Goal: Task Accomplishment & Management: Manage account settings

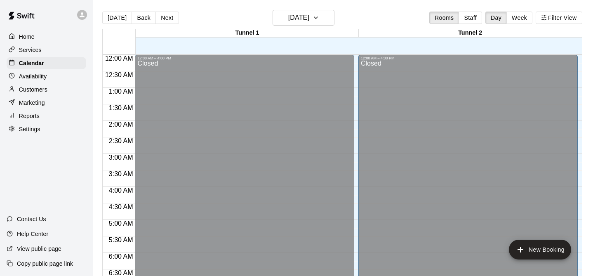
scroll to position [262, 0]
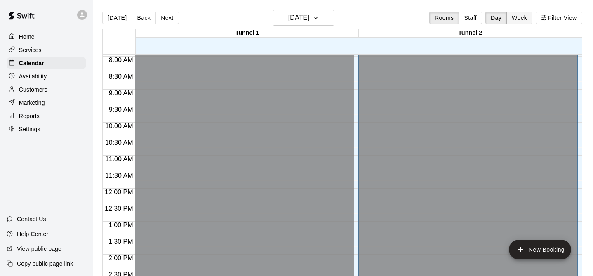
click at [524, 14] on button "Week" at bounding box center [520, 18] width 26 height 12
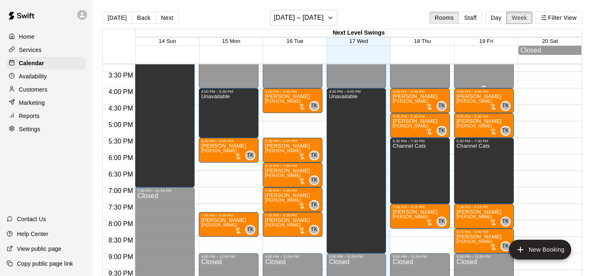
scroll to position [505, 0]
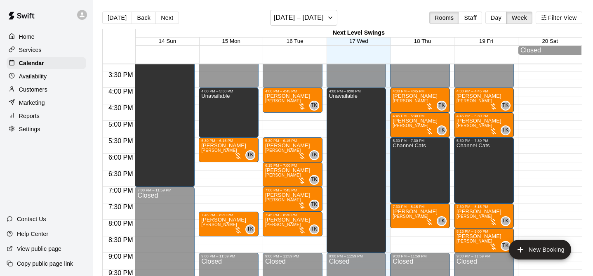
click at [57, 79] on div "Availability" at bounding box center [47, 76] width 80 height 12
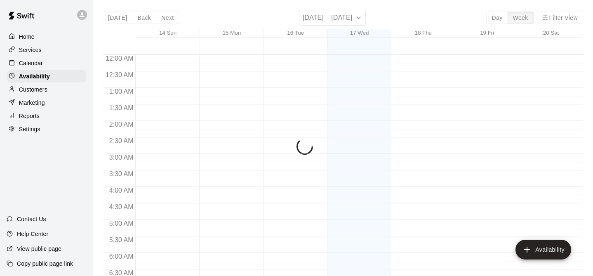
scroll to position [293, 0]
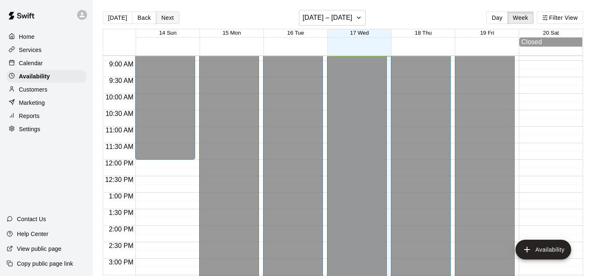
click at [166, 18] on button "Next" at bounding box center [167, 18] width 23 height 12
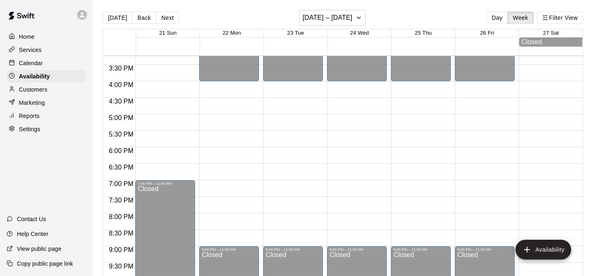
scroll to position [510, 0]
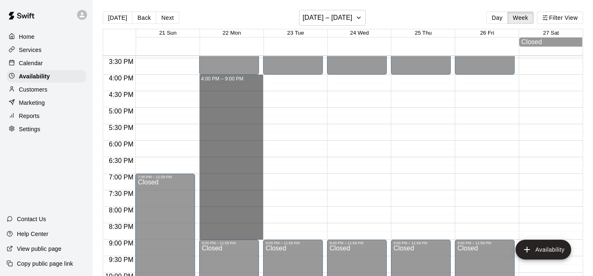
drag, startPoint x: 243, startPoint y: 77, endPoint x: 241, endPoint y: 234, distance: 156.8
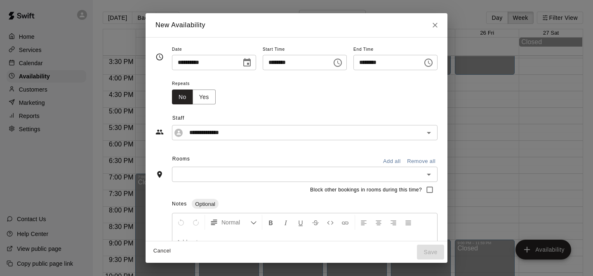
click at [397, 161] on button "Add all" at bounding box center [392, 161] width 26 height 13
click at [444, 253] on button "Save" at bounding box center [430, 252] width 27 height 15
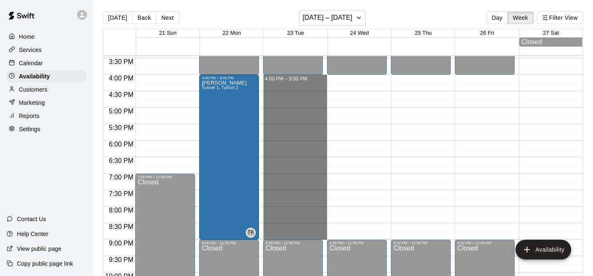
drag, startPoint x: 312, startPoint y: 79, endPoint x: 295, endPoint y: 233, distance: 154.9
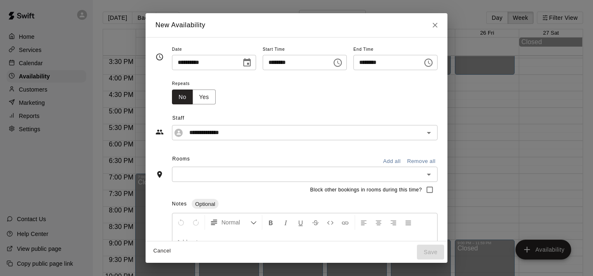
click at [394, 162] on button "Add all" at bounding box center [392, 161] width 26 height 13
click at [434, 256] on button "Save" at bounding box center [430, 252] width 27 height 15
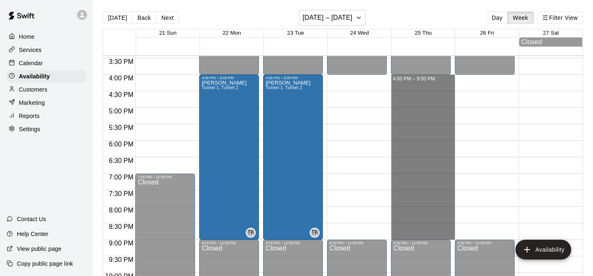
drag, startPoint x: 435, startPoint y: 78, endPoint x: 427, endPoint y: 233, distance: 155.0
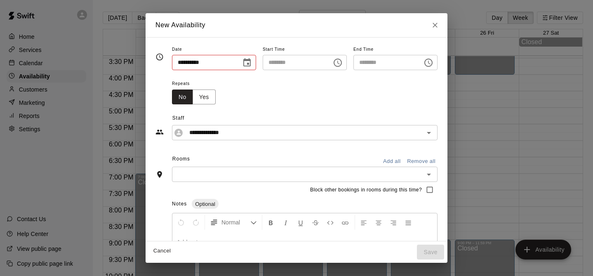
type input "**********"
type input "********"
click at [397, 163] on button "Add all" at bounding box center [392, 161] width 26 height 13
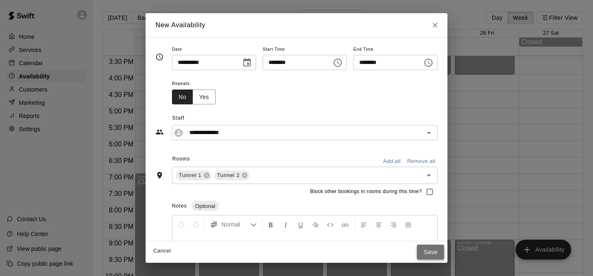
click at [439, 252] on button "Save" at bounding box center [430, 252] width 27 height 15
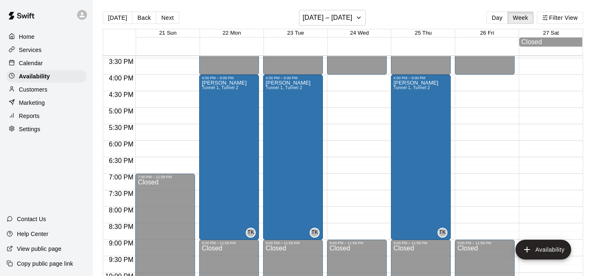
click at [58, 61] on div "Calendar" at bounding box center [47, 63] width 80 height 12
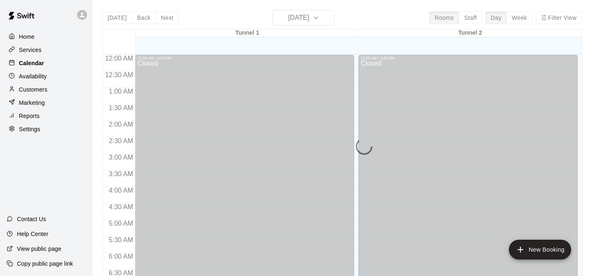
scroll to position [294, 0]
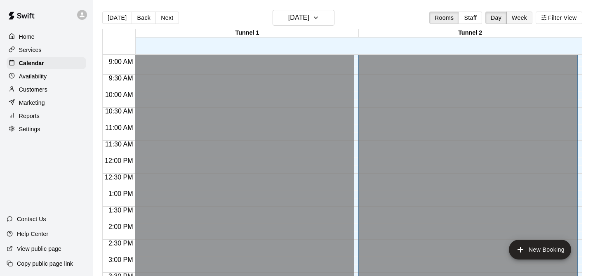
click at [521, 21] on button "Week" at bounding box center [520, 18] width 26 height 12
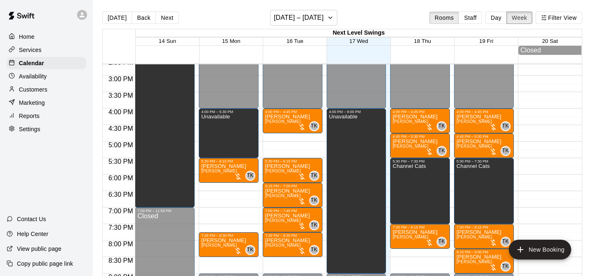
scroll to position [485, 0]
